Goal: Book appointment/travel/reservation

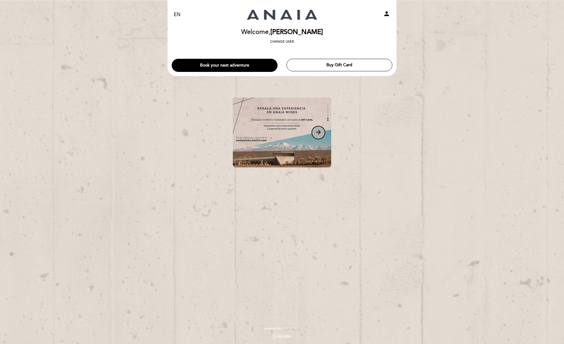
click at [320, 132] on icon "arrow_forward" at bounding box center [318, 132] width 7 height 7
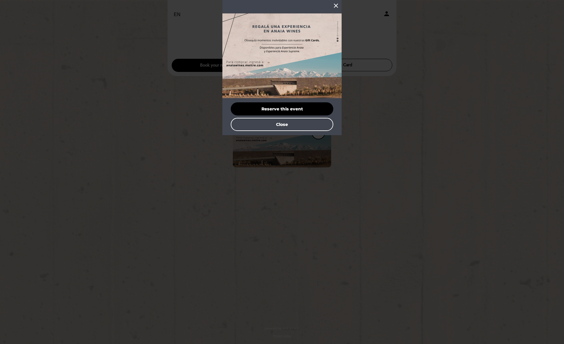
click at [336, 6] on icon "close" at bounding box center [336, 5] width 7 height 7
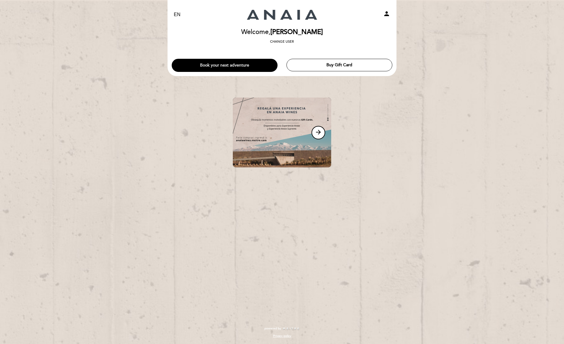
click at [218, 64] on button "Book your next adventure" at bounding box center [225, 65] width 106 height 13
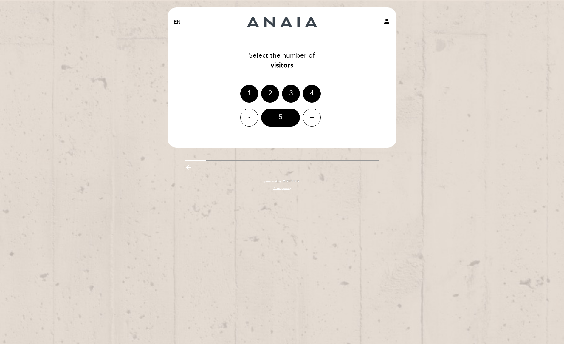
click at [286, 114] on div "5" at bounding box center [280, 118] width 39 height 18
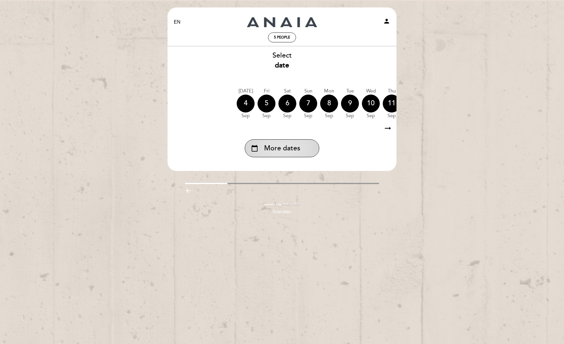
click at [287, 146] on span "More dates" at bounding box center [282, 148] width 36 height 10
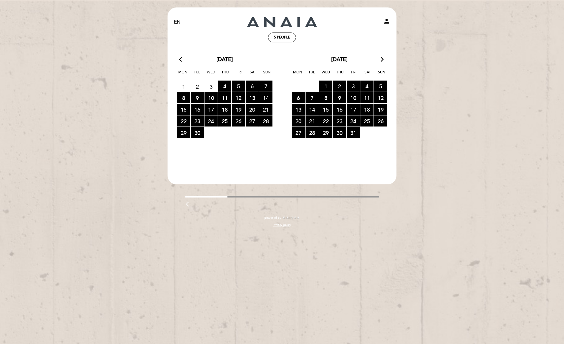
click at [382, 58] on icon "arrow_forward_ios" at bounding box center [382, 60] width 5 height 8
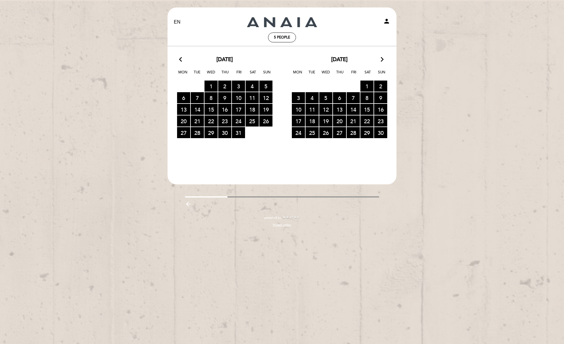
click at [382, 58] on icon "arrow_forward_ios" at bounding box center [382, 60] width 5 height 8
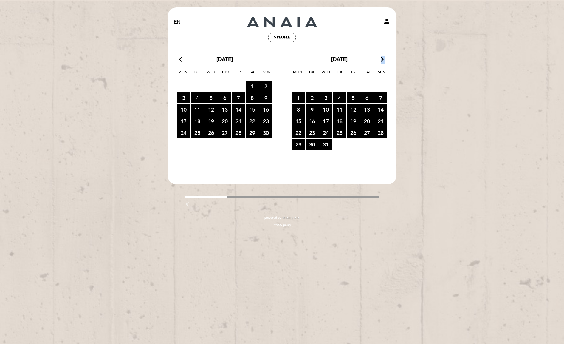
click at [382, 58] on icon "arrow_forward_ios" at bounding box center [382, 60] width 5 height 8
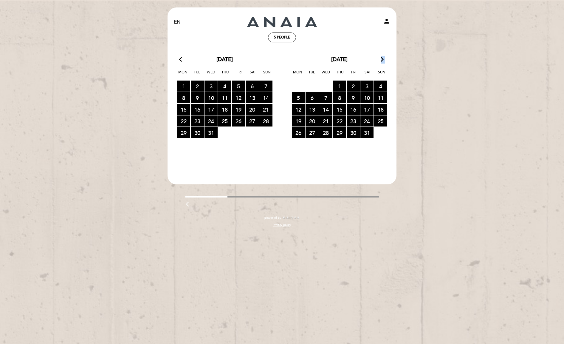
click at [382, 58] on icon "arrow_forward_ios" at bounding box center [382, 60] width 5 height 8
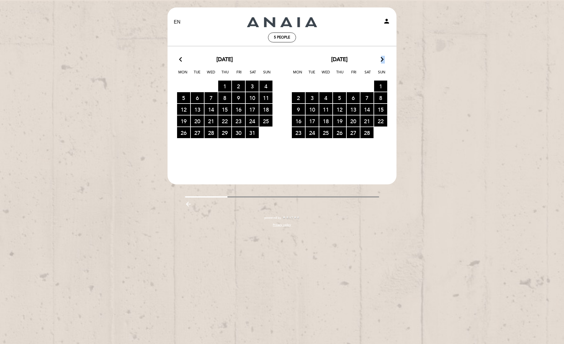
click at [382, 58] on icon "arrow_forward_ios" at bounding box center [382, 60] width 5 height 8
click at [341, 95] on span "5 RESERVATIONS AVAILABLE" at bounding box center [339, 97] width 13 height 11
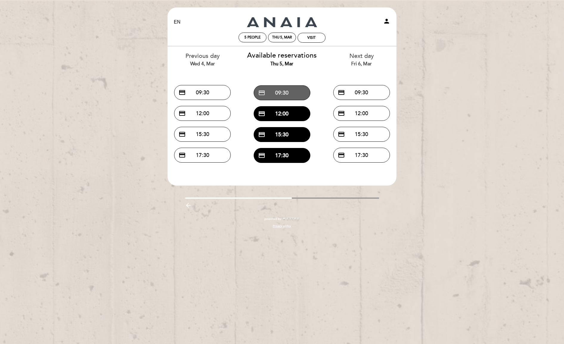
click at [282, 92] on button "credit_card 09:30" at bounding box center [282, 92] width 57 height 15
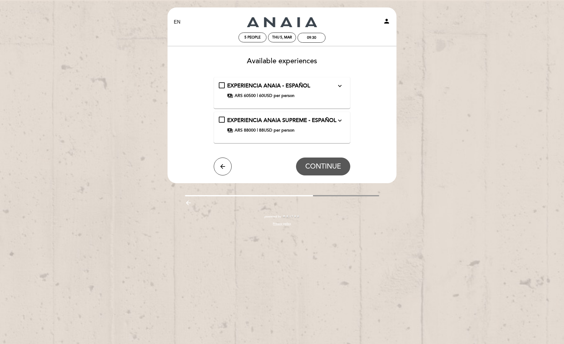
click at [273, 116] on div "EXPERIENCIA ANAIA SUPREME - ESPAÑOL expand_more If you want to explore all the …" at bounding box center [282, 128] width 137 height 32
click at [270, 121] on span "EXPERIENCIA ANAIA SUPREME - ESPAÑOL" at bounding box center [281, 120] width 109 height 7
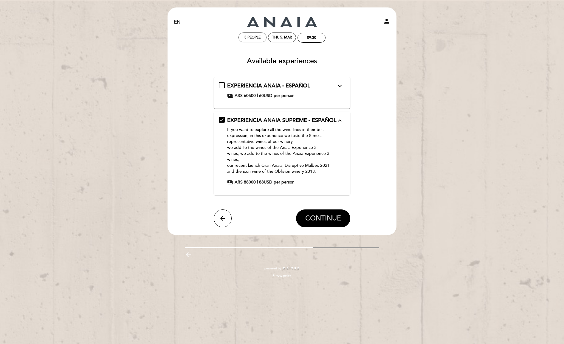
click at [320, 223] on span "CONTINUE" at bounding box center [323, 218] width 36 height 8
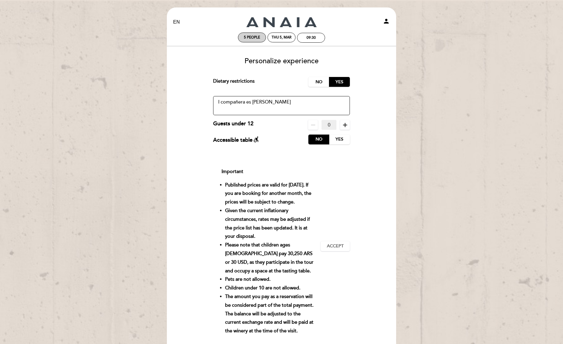
click at [254, 37] on span "5 people" at bounding box center [252, 37] width 16 height 4
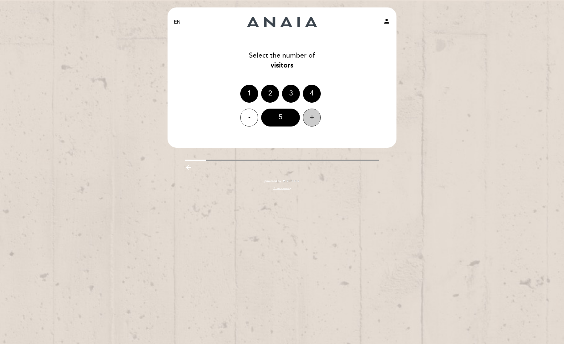
drag, startPoint x: 311, startPoint y: 121, endPoint x: 296, endPoint y: 121, distance: 14.9
click at [311, 121] on div "+" at bounding box center [312, 118] width 18 height 18
click at [280, 119] on div "6" at bounding box center [280, 118] width 39 height 18
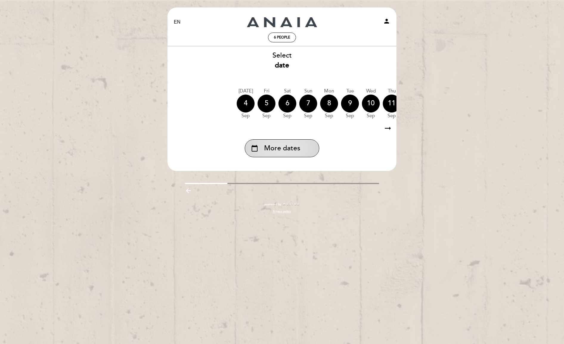
click at [277, 143] on span "More dates" at bounding box center [282, 148] width 36 height 10
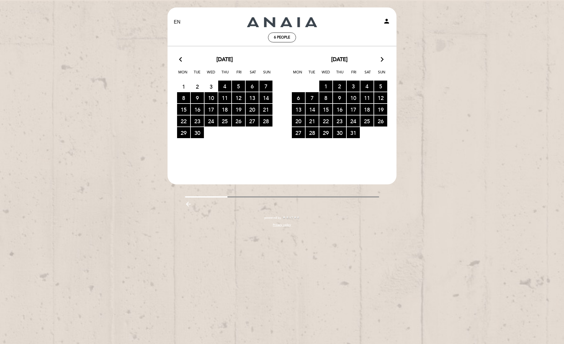
click at [381, 57] on icon "arrow_forward_ios" at bounding box center [382, 60] width 5 height 8
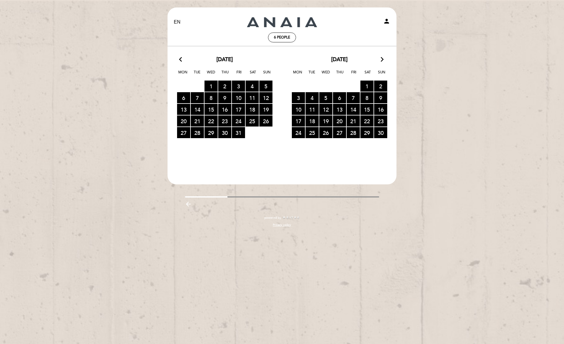
click at [381, 57] on icon "arrow_forward_ios" at bounding box center [382, 60] width 5 height 8
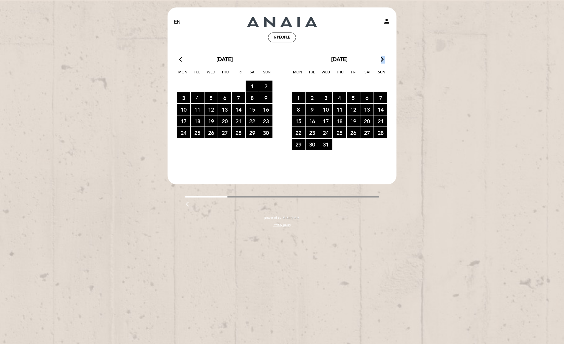
click at [381, 57] on icon "arrow_forward_ios" at bounding box center [382, 60] width 5 height 8
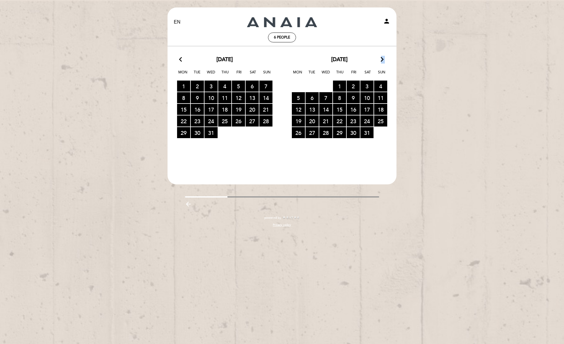
click at [381, 57] on icon "arrow_forward_ios" at bounding box center [382, 60] width 5 height 8
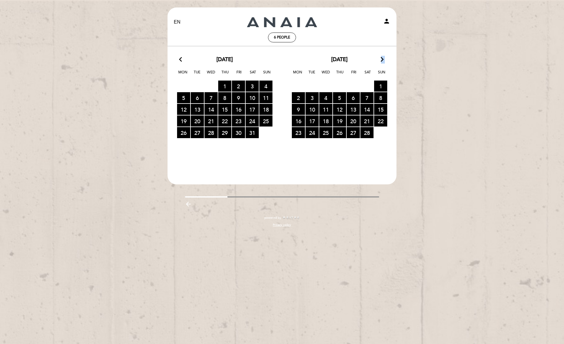
click at [381, 57] on icon "arrow_forward_ios" at bounding box center [382, 60] width 5 height 8
click at [341, 96] on span "5 RESERVATIONS AVAILABLE" at bounding box center [339, 97] width 13 height 11
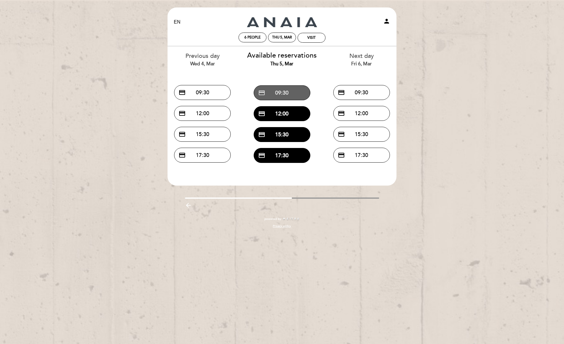
click at [282, 92] on button "credit_card 09:30" at bounding box center [282, 92] width 57 height 15
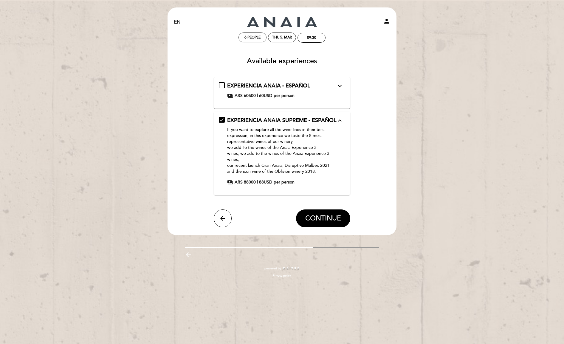
click at [277, 92] on div "EXPERIENCIA ANAIA - ESPAÑOL expand_more Which consists of a guided tour of our …" at bounding box center [282, 90] width 127 height 17
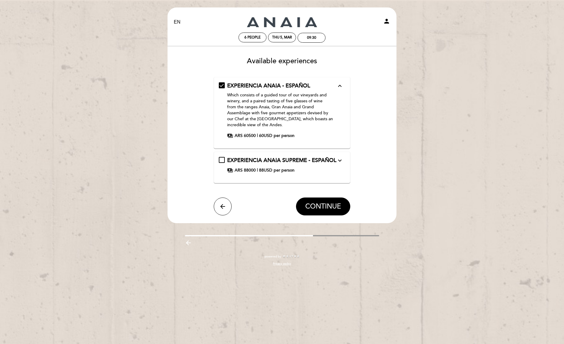
click at [257, 161] on span "EXPERIENCIA ANAIA SUPREME - ESPAÑOL" at bounding box center [281, 160] width 109 height 7
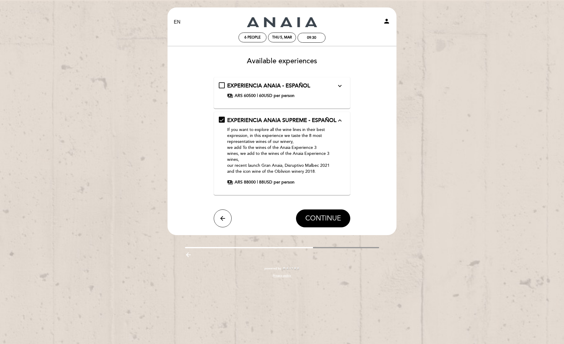
scroll to position [0, 0]
click at [325, 223] on span "CONTINUE" at bounding box center [323, 218] width 36 height 8
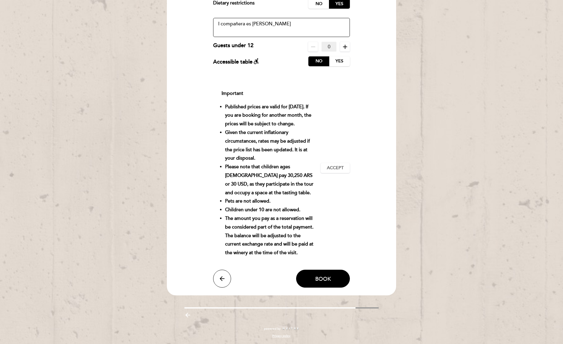
scroll to position [91, 0]
click at [325, 278] on button "Book" at bounding box center [323, 279] width 54 height 18
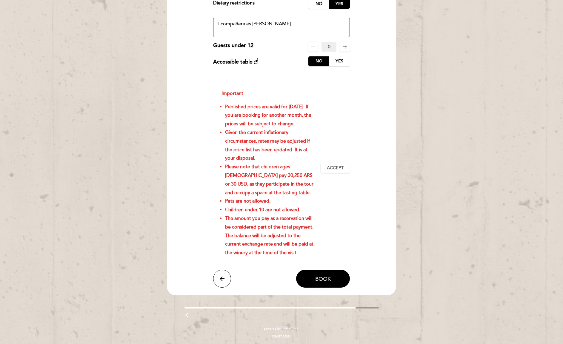
scroll to position [81, 0]
click at [342, 169] on span "Accept" at bounding box center [335, 168] width 17 height 6
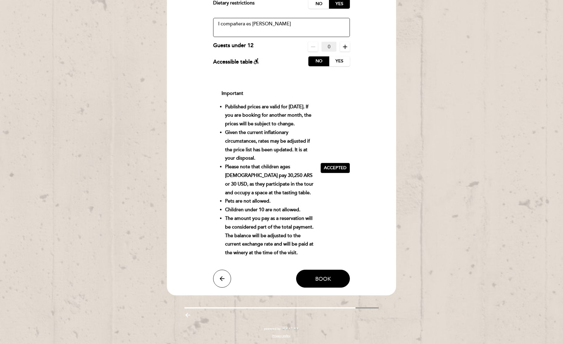
scroll to position [91, 0]
click at [326, 275] on button "Book" at bounding box center [323, 279] width 54 height 18
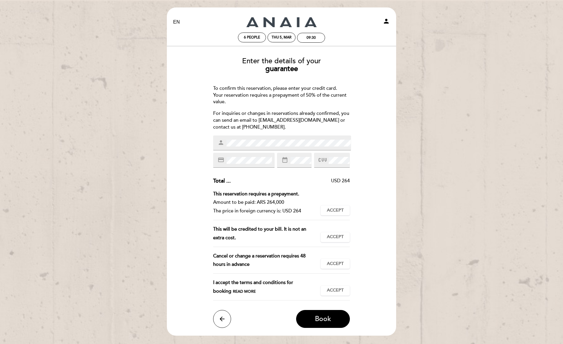
scroll to position [0, 0]
